Goal: Task Accomplishment & Management: Manage account settings

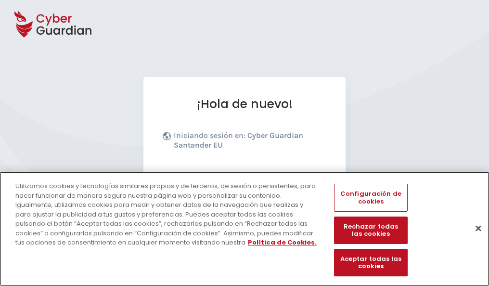
scroll to position [118, 0]
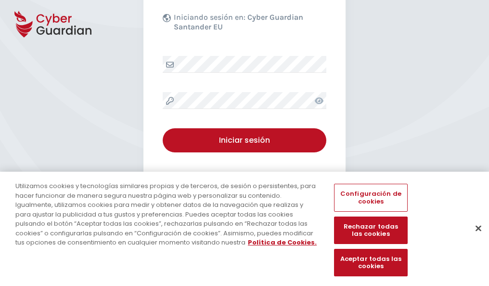
click at [474, 238] on button "Cerrar" at bounding box center [478, 227] width 21 height 21
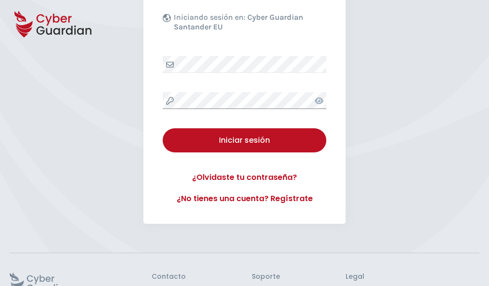
scroll to position [187, 0]
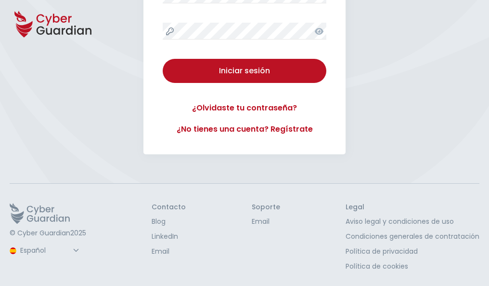
click at [163, 59] on button "Iniciar sesión" at bounding box center [245, 71] width 164 height 24
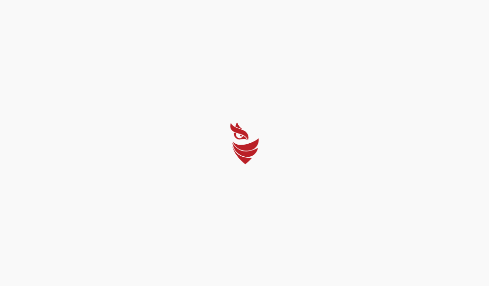
select select "English"
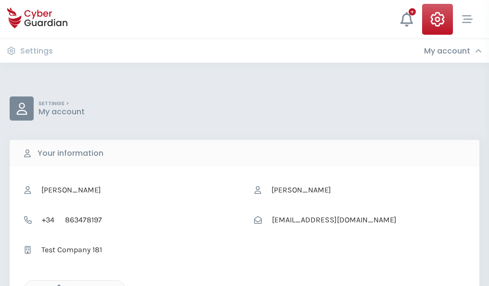
click at [56, 285] on icon "button" at bounding box center [56, 288] width 8 height 8
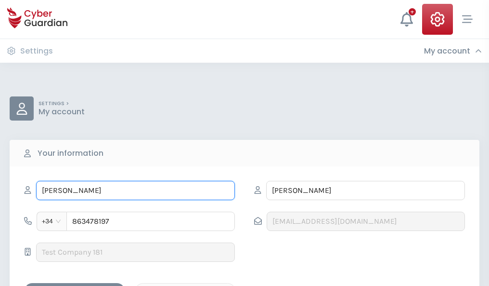
click at [135, 190] on input "FRANCISCO JOSE" at bounding box center [135, 190] width 199 height 19
type input "F"
type input "Graciela"
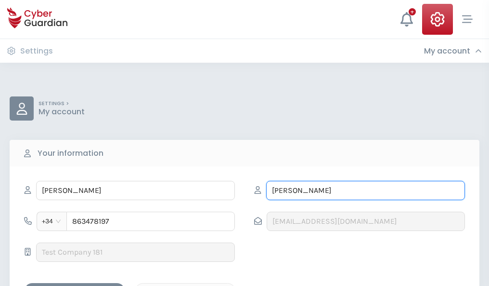
click at [366, 190] on input "HERAS" at bounding box center [365, 190] width 199 height 19
type input "H"
type input "Mendoza"
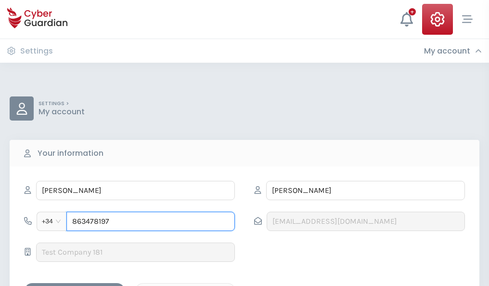
click at [151, 221] on input "863478197" at bounding box center [150, 220] width 169 height 19
type input "8"
type input "873635838"
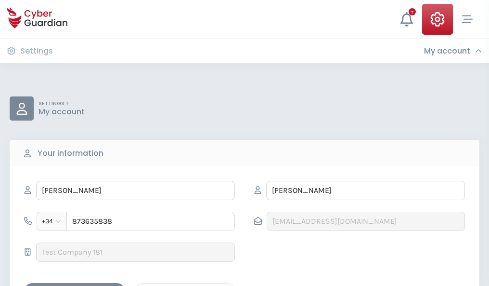
click at [75, 285] on div "Save changes" at bounding box center [74, 291] width 87 height 12
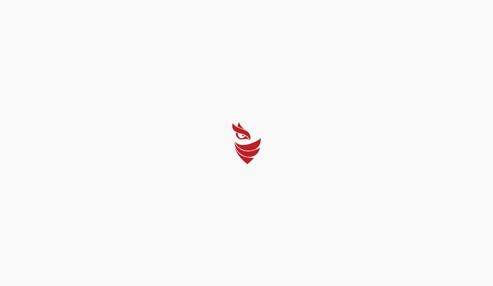
select select "English"
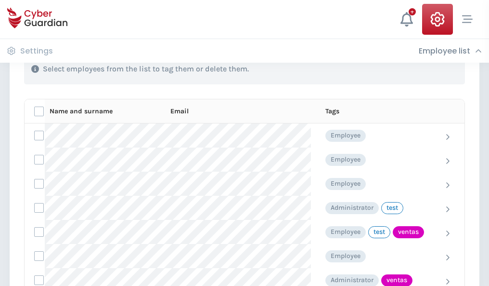
scroll to position [436, 0]
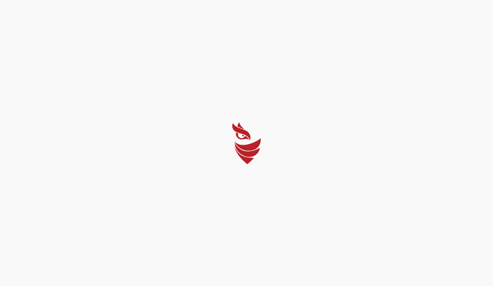
select select "English"
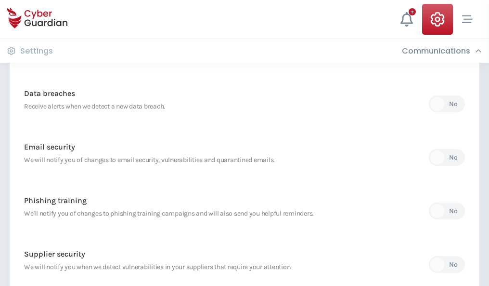
scroll to position [507, 0]
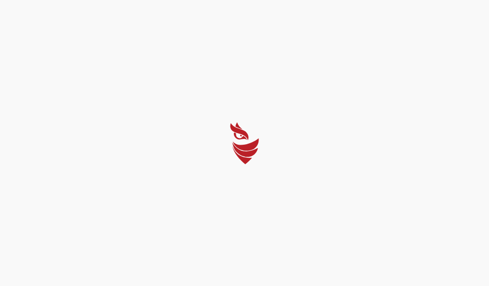
select select "English"
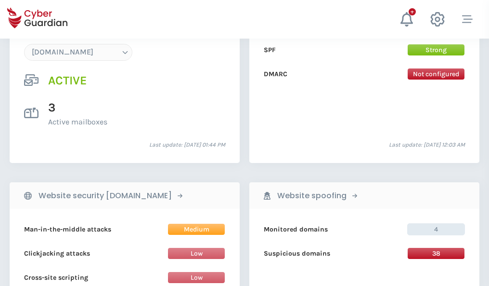
scroll to position [1026, 0]
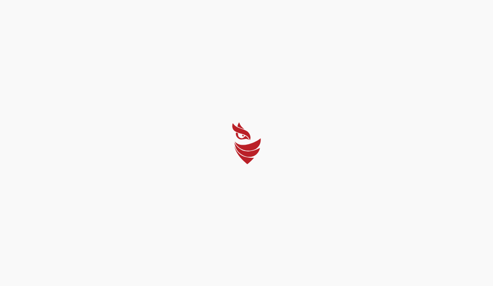
select select "English"
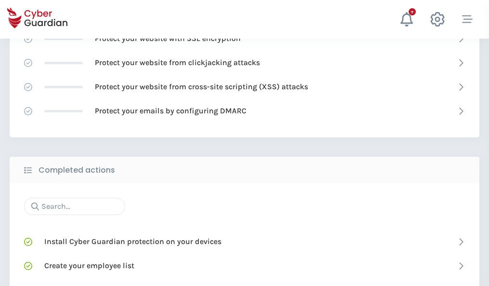
scroll to position [642, 0]
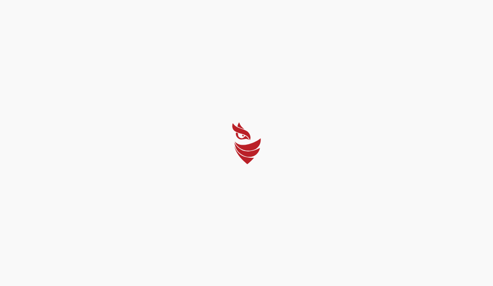
select select "English"
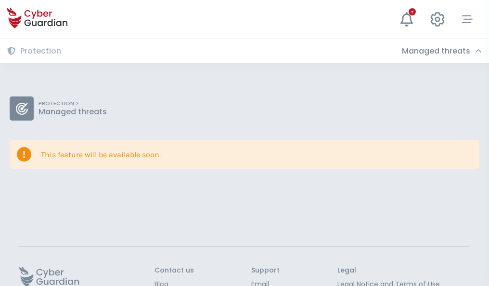
scroll to position [63, 0]
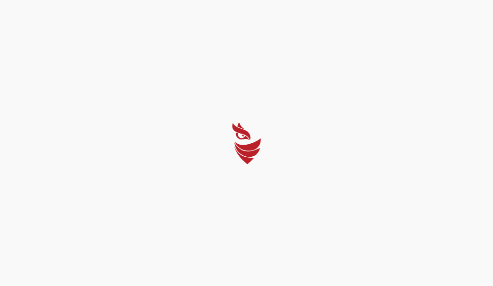
select select "English"
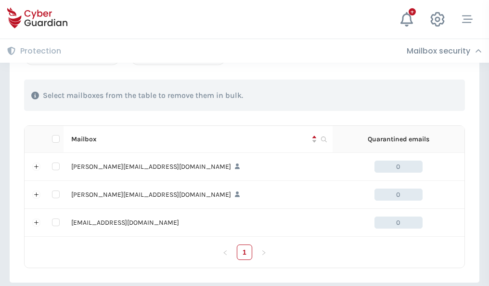
scroll to position [446, 0]
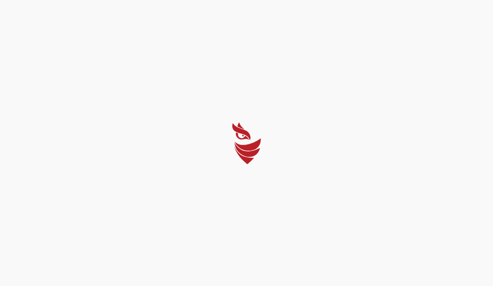
select select "English"
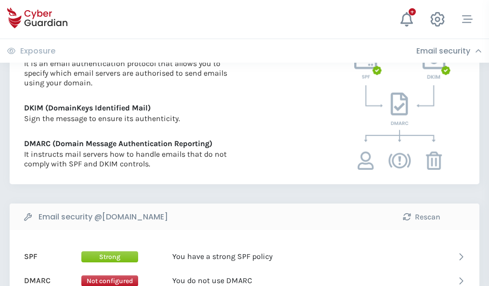
scroll to position [520, 0]
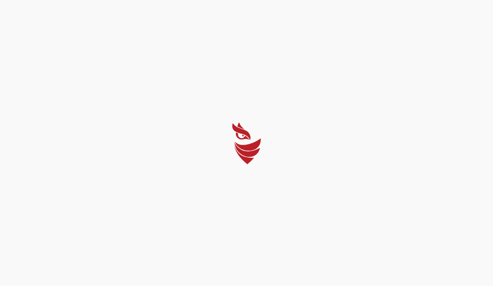
select select "English"
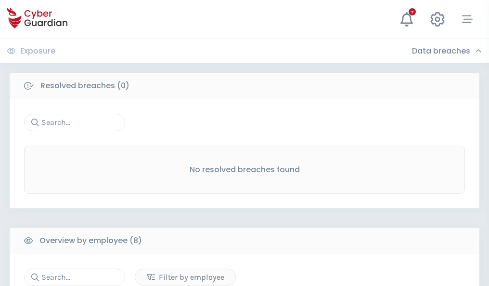
scroll to position [821, 0]
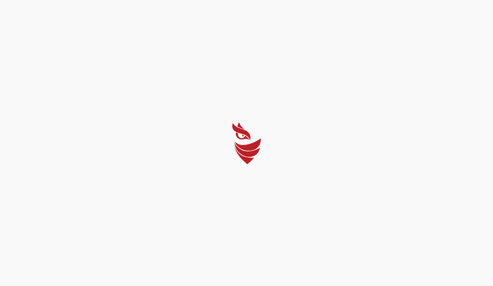
select select "English"
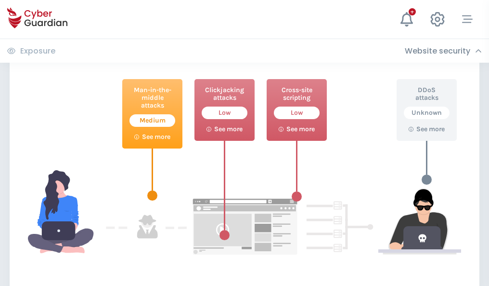
scroll to position [524, 0]
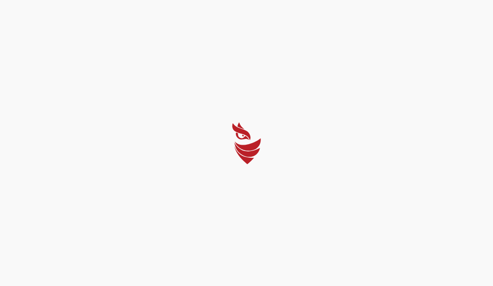
select select "English"
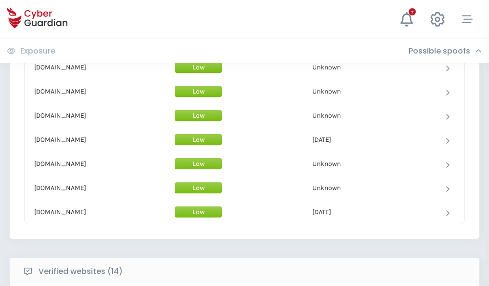
scroll to position [939, 0]
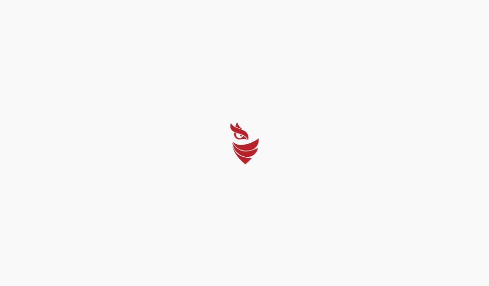
select select "English"
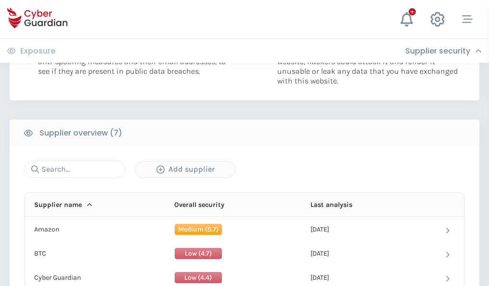
scroll to position [624, 0]
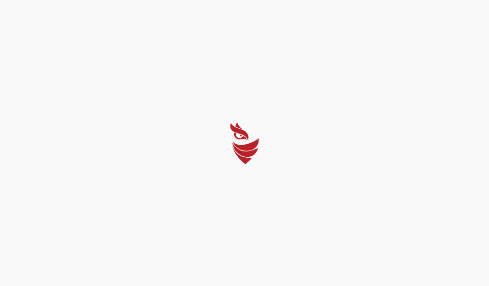
select select "English"
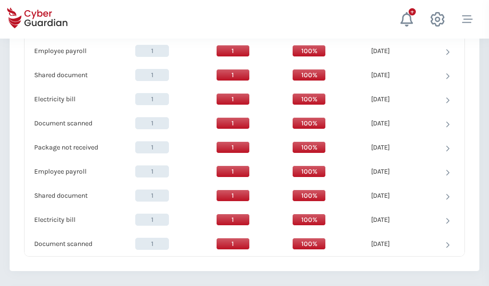
scroll to position [987, 0]
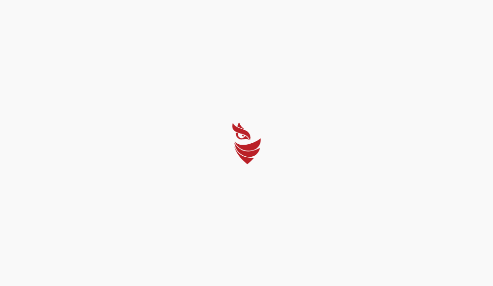
select select "English"
